Goal: Task Accomplishment & Management: Manage account settings

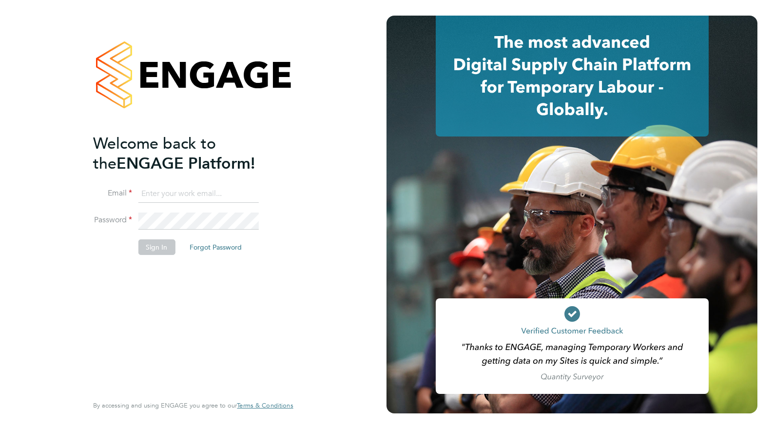
drag, startPoint x: 152, startPoint y: 184, endPoint x: 155, endPoint y: 192, distance: 8.5
click at [153, 185] on ng-template "Welcome back to the ENGAGE Platform! Email Password Sign In Forgot Password" at bounding box center [188, 199] width 190 height 131
click at [158, 196] on input at bounding box center [198, 194] width 120 height 18
type input "[EMAIL_ADDRESS][DOMAIN_NAME]"
click at [78, 221] on div "Welcome back to the ENGAGE Platform! Email nicholasperera1979@gmail.com Passwor…" at bounding box center [193, 214] width 239 height 429
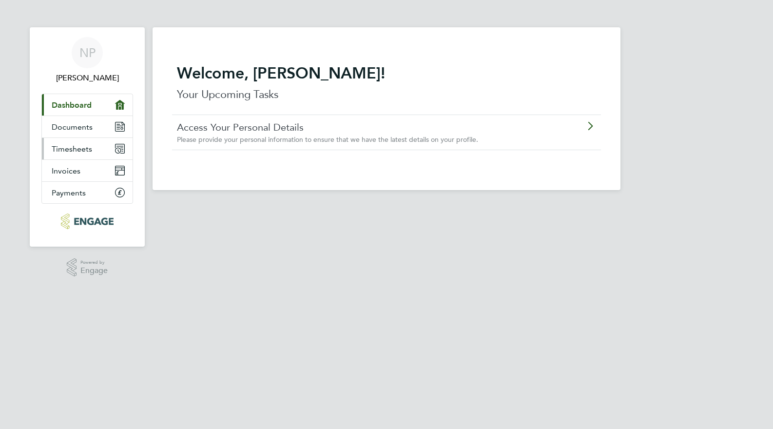
click at [89, 148] on span "Timesheets" at bounding box center [72, 148] width 40 height 9
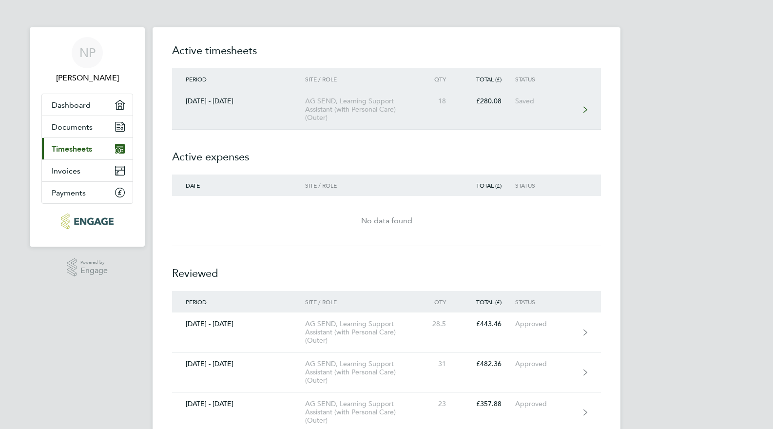
click at [439, 103] on div "18" at bounding box center [438, 101] width 43 height 8
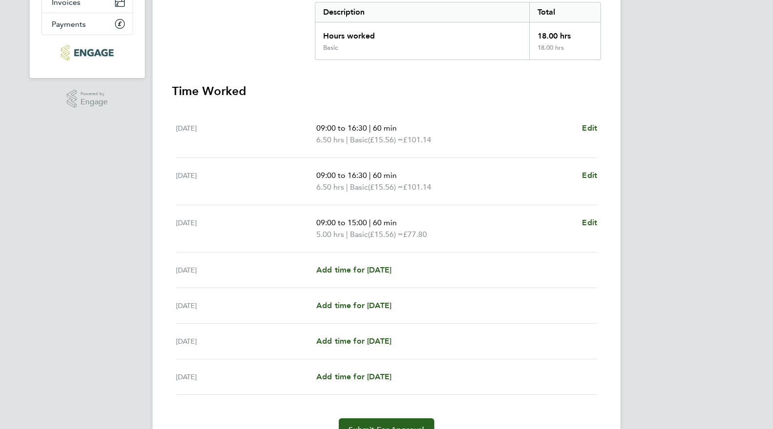
scroll to position [181, 0]
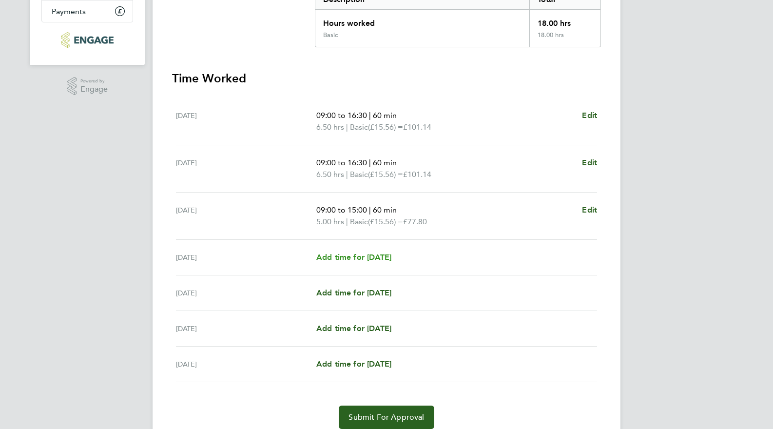
click at [361, 259] on span "Add time for [DATE]" at bounding box center [353, 256] width 75 height 9
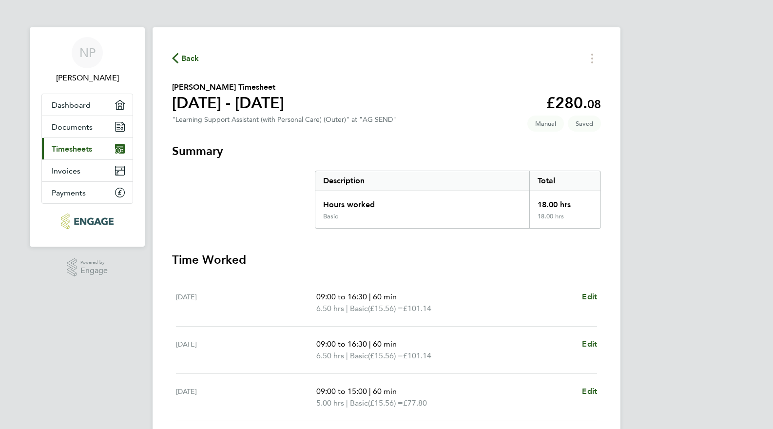
select select "60"
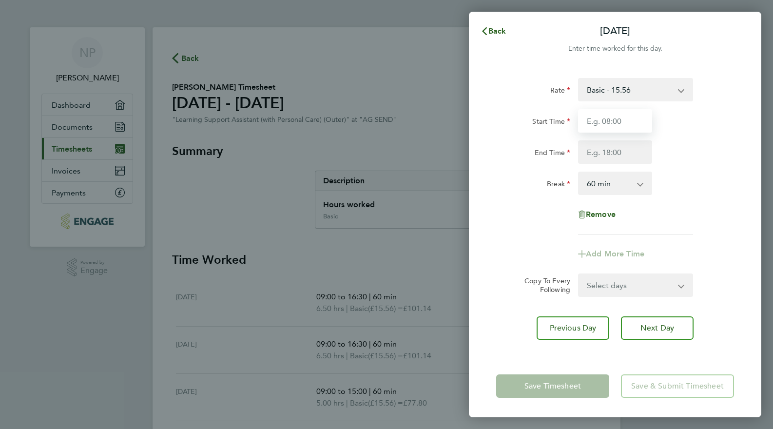
click at [640, 121] on input "Start Time" at bounding box center [615, 120] width 74 height 23
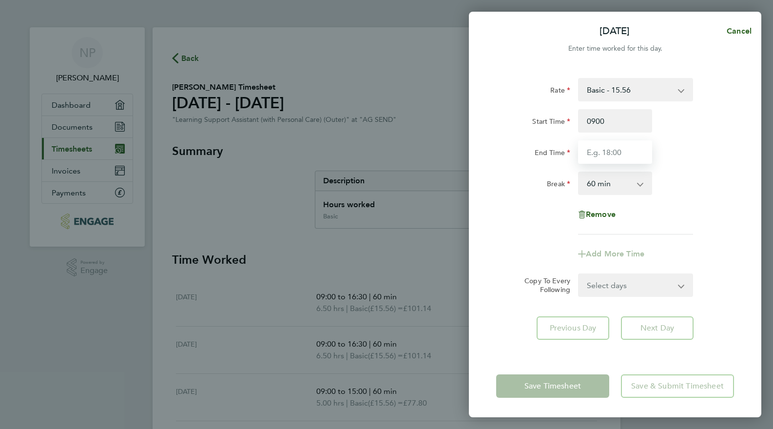
type input "09:00"
click at [617, 157] on input "End Time" at bounding box center [615, 151] width 74 height 23
type input "16:30"
click at [722, 180] on div "Break 0 min 15 min 30 min 45 min 60 min 75 min 90 min" at bounding box center [615, 183] width 246 height 23
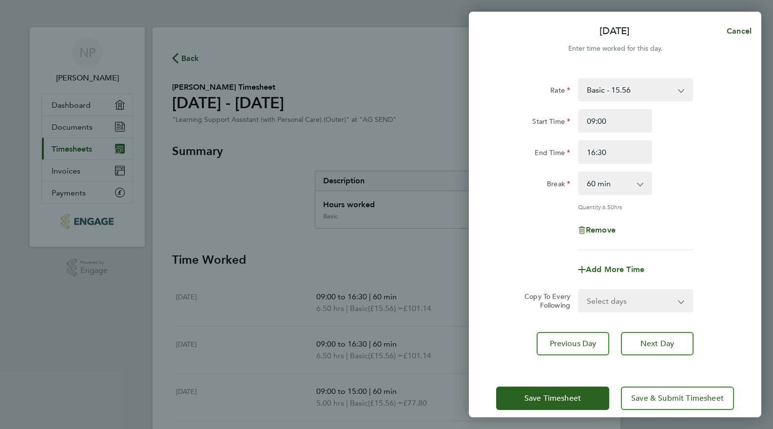
click at [578, 391] on button "Save Timesheet" at bounding box center [552, 398] width 113 height 23
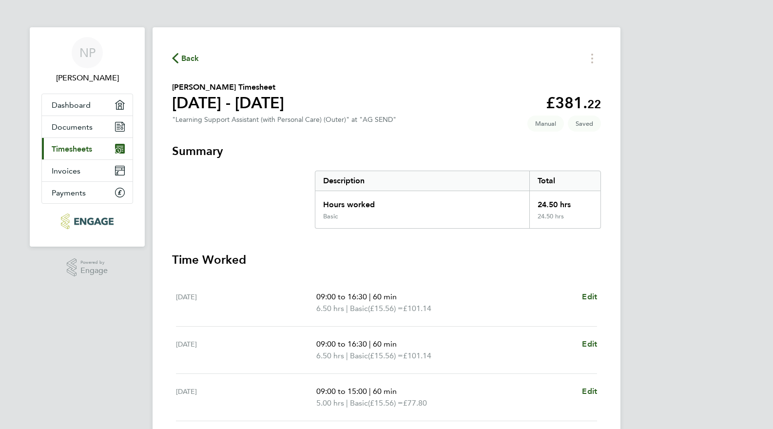
click at [88, 152] on span "Timesheets" at bounding box center [72, 148] width 40 height 9
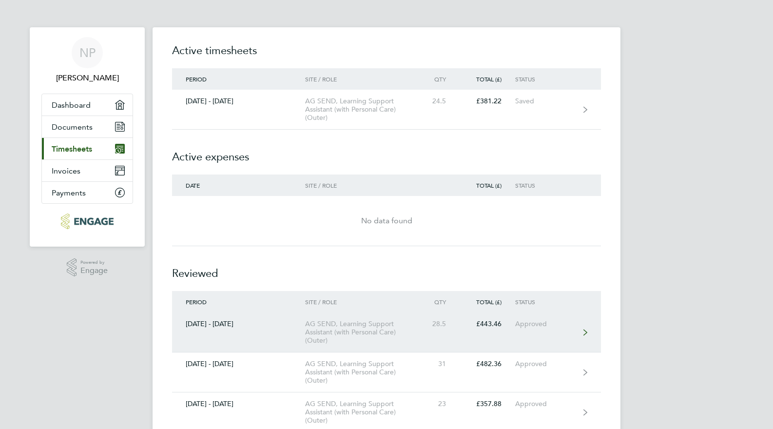
click at [434, 335] on link "[DATE] - [DATE] AG SEND, Learning Support Assistant (with Personal Care) (Outer…" at bounding box center [386, 332] width 429 height 40
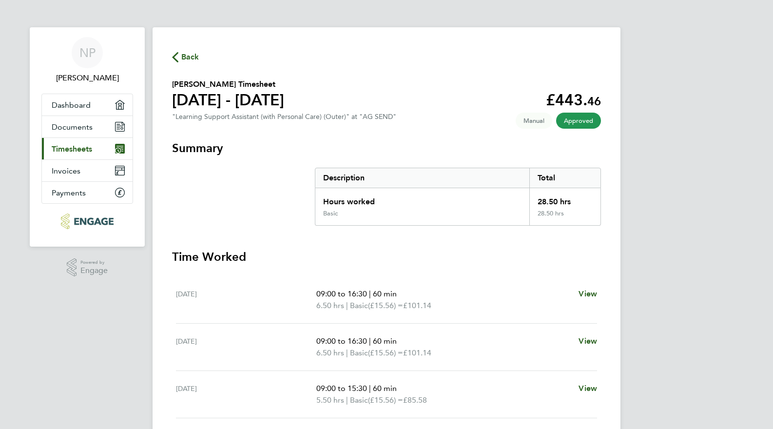
click at [96, 151] on link "Current page: Timesheets" at bounding box center [87, 148] width 91 height 21
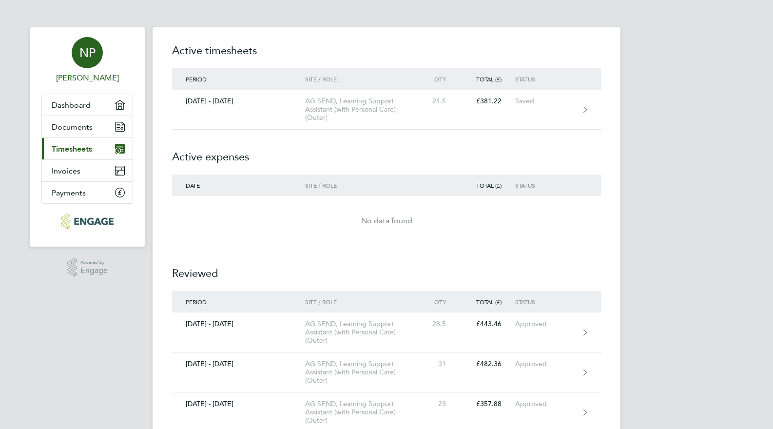
click at [97, 59] on div "NP" at bounding box center [87, 52] width 31 height 31
